Goal: Navigation & Orientation: Find specific page/section

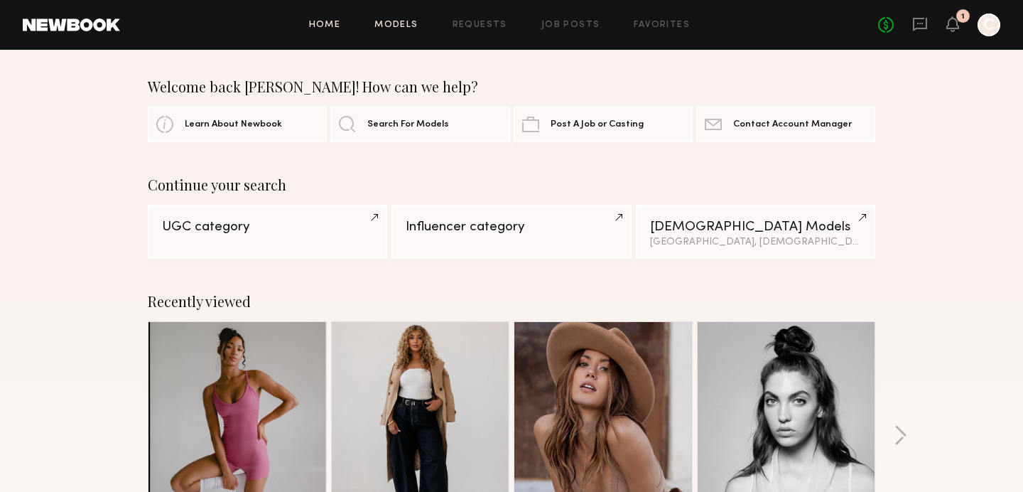
click at [403, 23] on link "Models" at bounding box center [395, 25] width 43 height 9
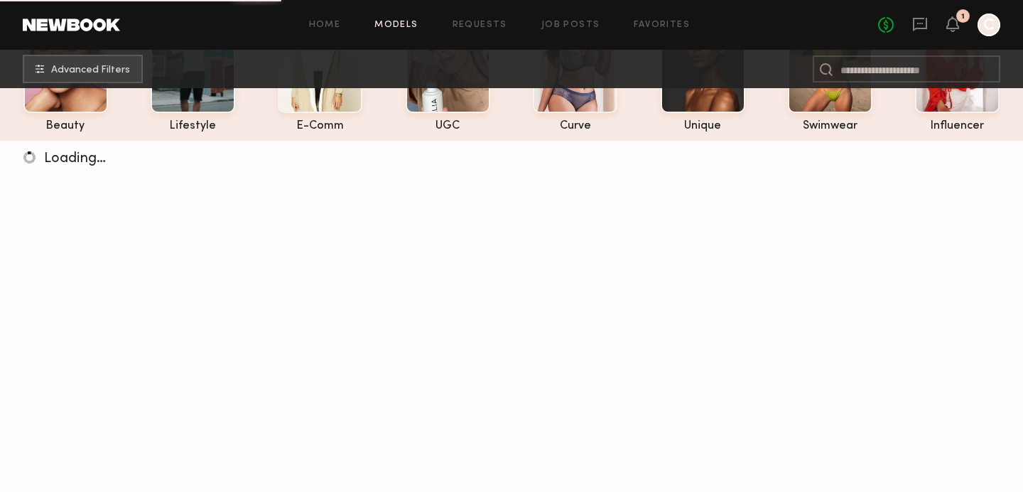
scroll to position [141, 0]
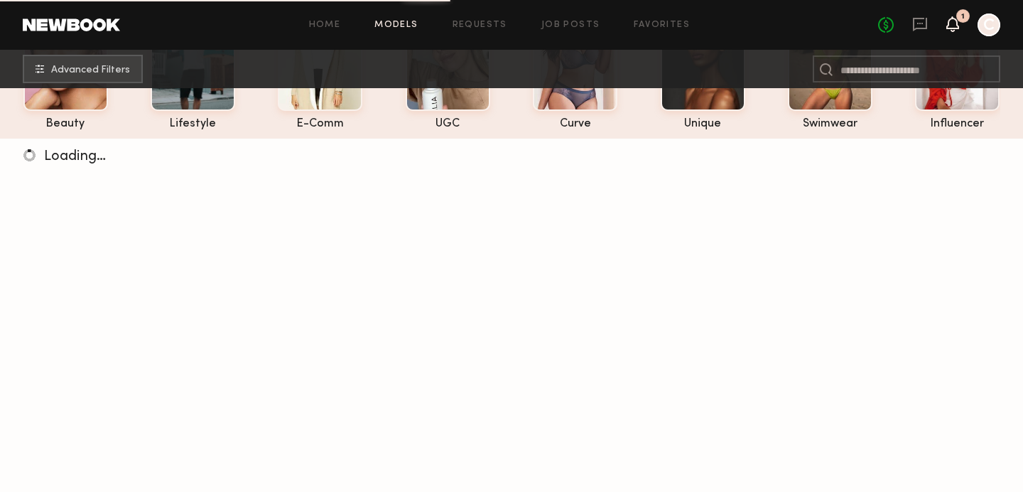
click at [956, 26] on icon at bounding box center [952, 23] width 11 height 10
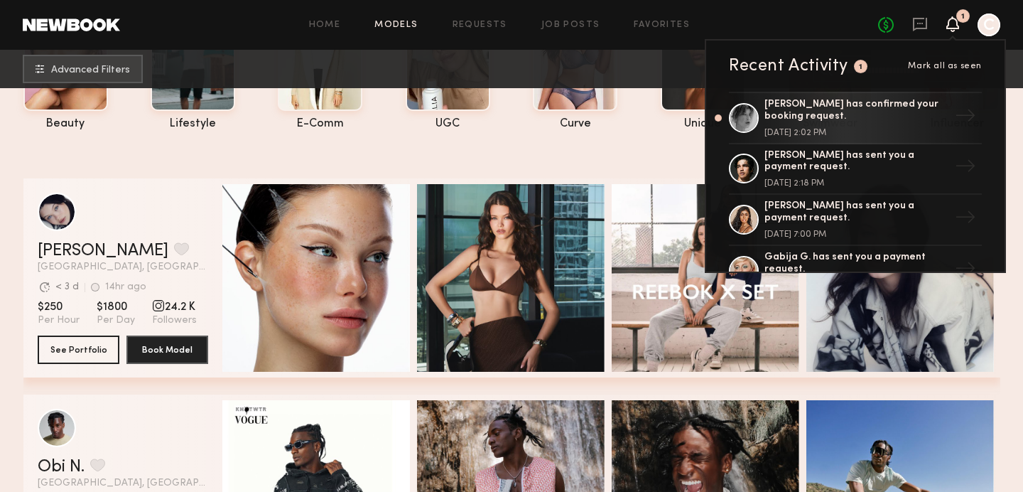
click at [547, 153] on div at bounding box center [505, 147] width 965 height 17
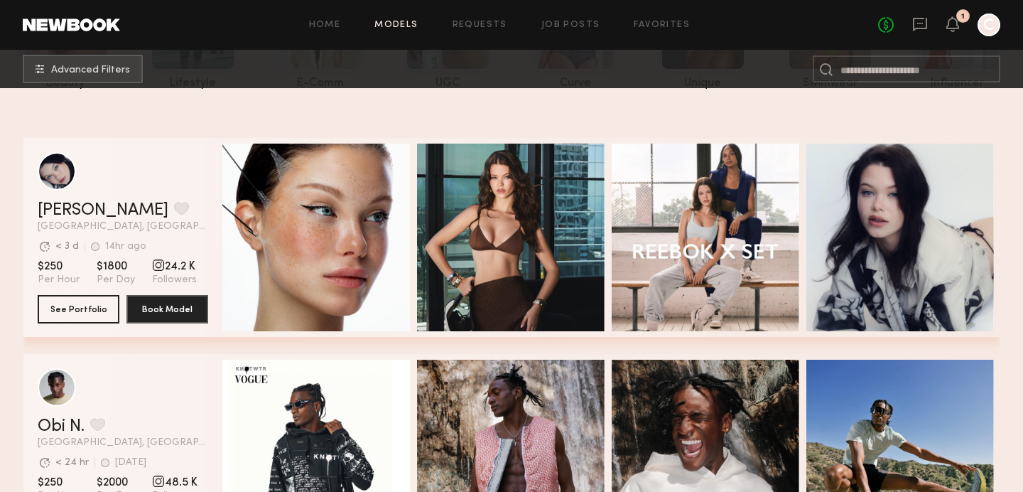
scroll to position [147, 0]
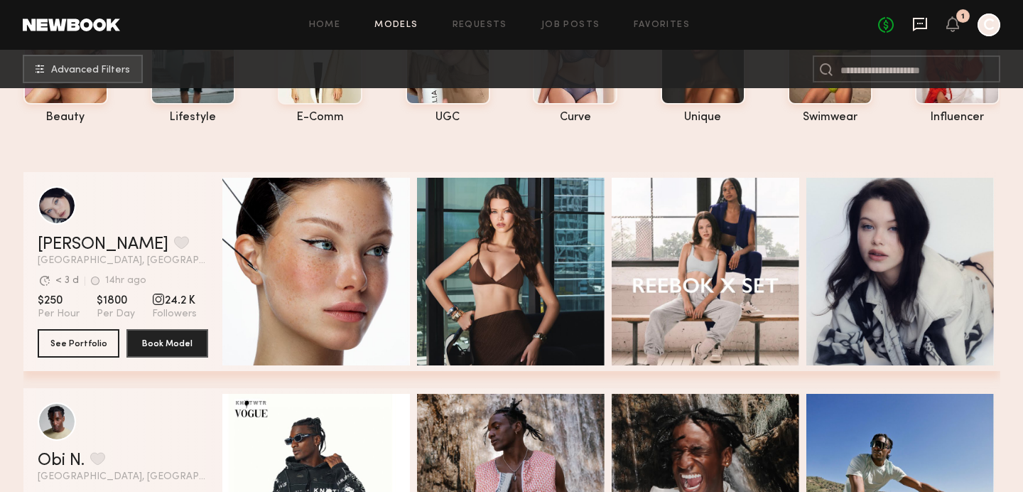
click at [925, 23] on icon at bounding box center [920, 24] width 14 height 13
